Goal: Register for event/course

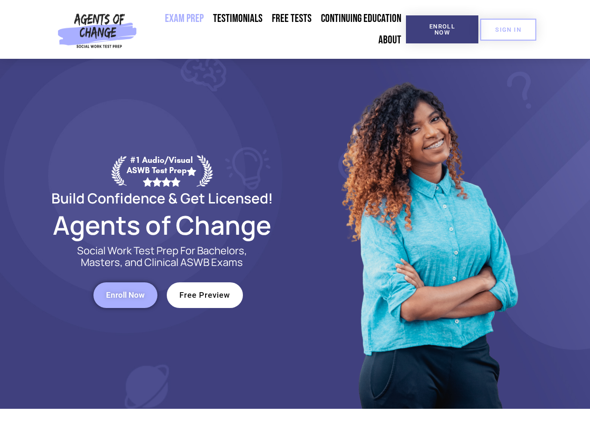
click at [295, 224] on div at bounding box center [428, 234] width 266 height 350
click at [442, 29] on span "Enroll Now" at bounding box center [442, 29] width 42 height 12
click at [508, 29] on span "SIGN IN" at bounding box center [508, 30] width 26 height 6
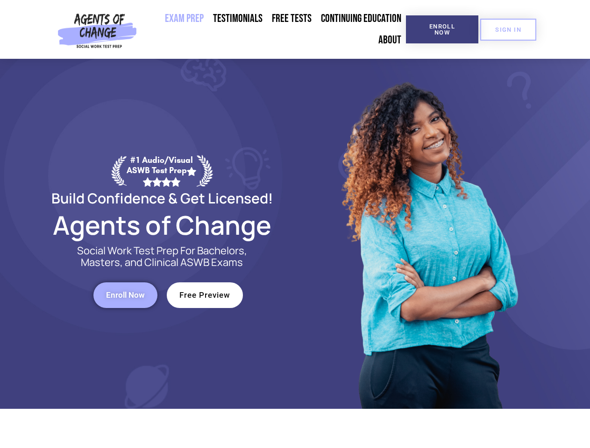
click at [125, 295] on span "Enroll Now" at bounding box center [125, 295] width 39 height 8
click at [205, 295] on span "Free Preview" at bounding box center [204, 295] width 51 height 8
